Goal: Information Seeking & Learning: Learn about a topic

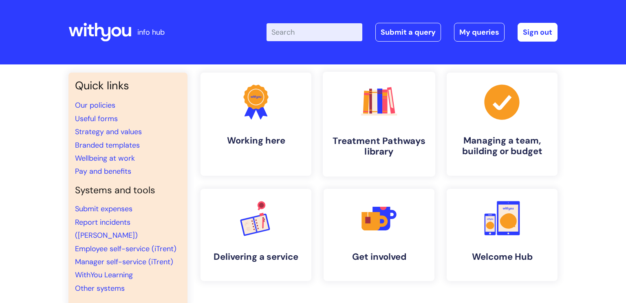
click at [365, 116] on icon ".cls-1{fill:#f89b22;}.cls-1,.cls-2,.cls-3,.cls-4,.cls-5,.cls-6,.cls-7{stroke-wi…" at bounding box center [379, 102] width 40 height 40
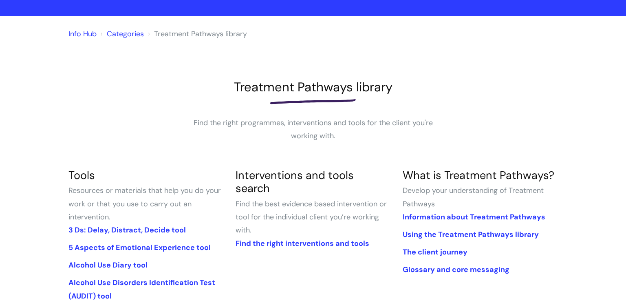
scroll to position [49, 0]
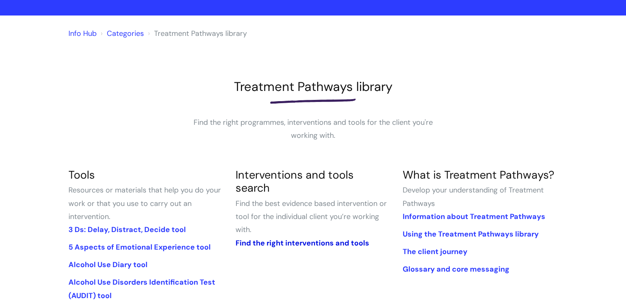
click at [332, 238] on link "Find the right interventions and tools" at bounding box center [303, 243] width 134 height 10
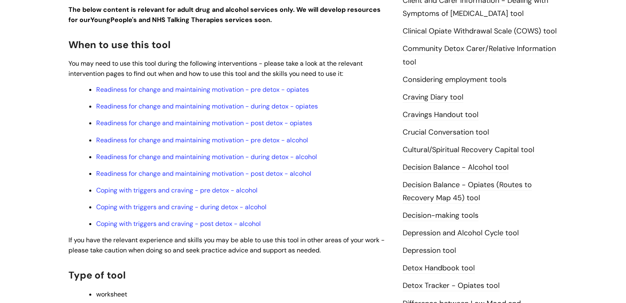
scroll to position [463, 0]
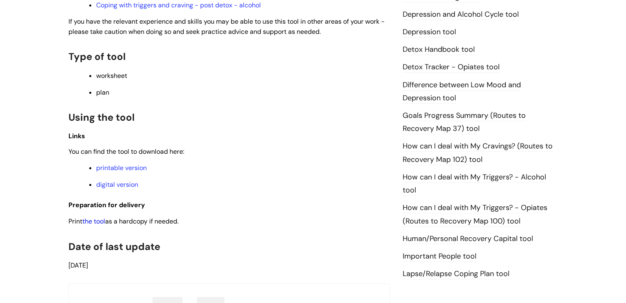
click at [102, 224] on link "the tool" at bounding box center [93, 221] width 23 height 9
